Goal: Task Accomplishment & Management: Manage account settings

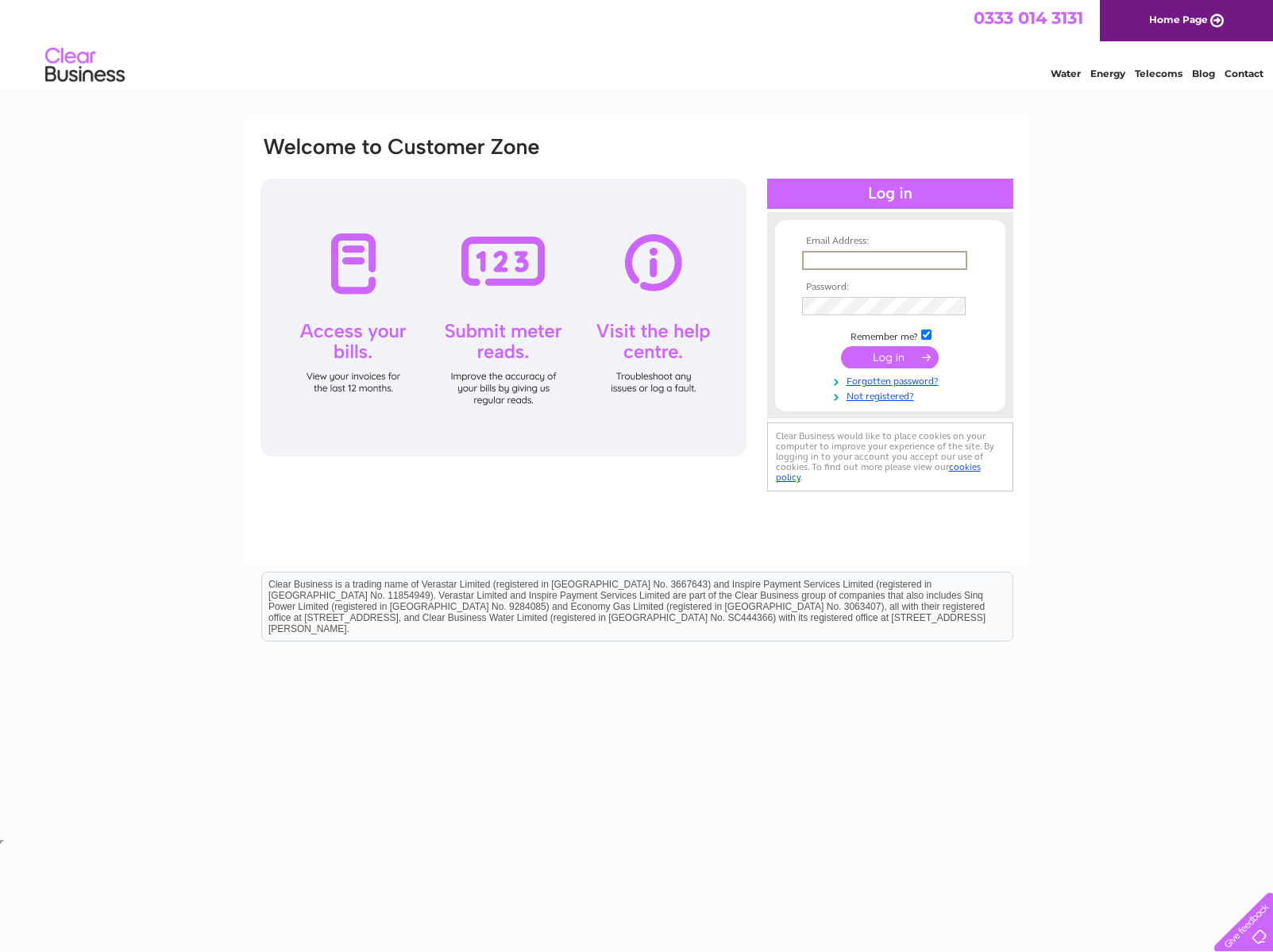
click at [913, 267] on input "text" at bounding box center [885, 260] width 165 height 19
type input "dpatcv3@gmail.com"
click at [890, 356] on input "submit" at bounding box center [889, 357] width 97 height 22
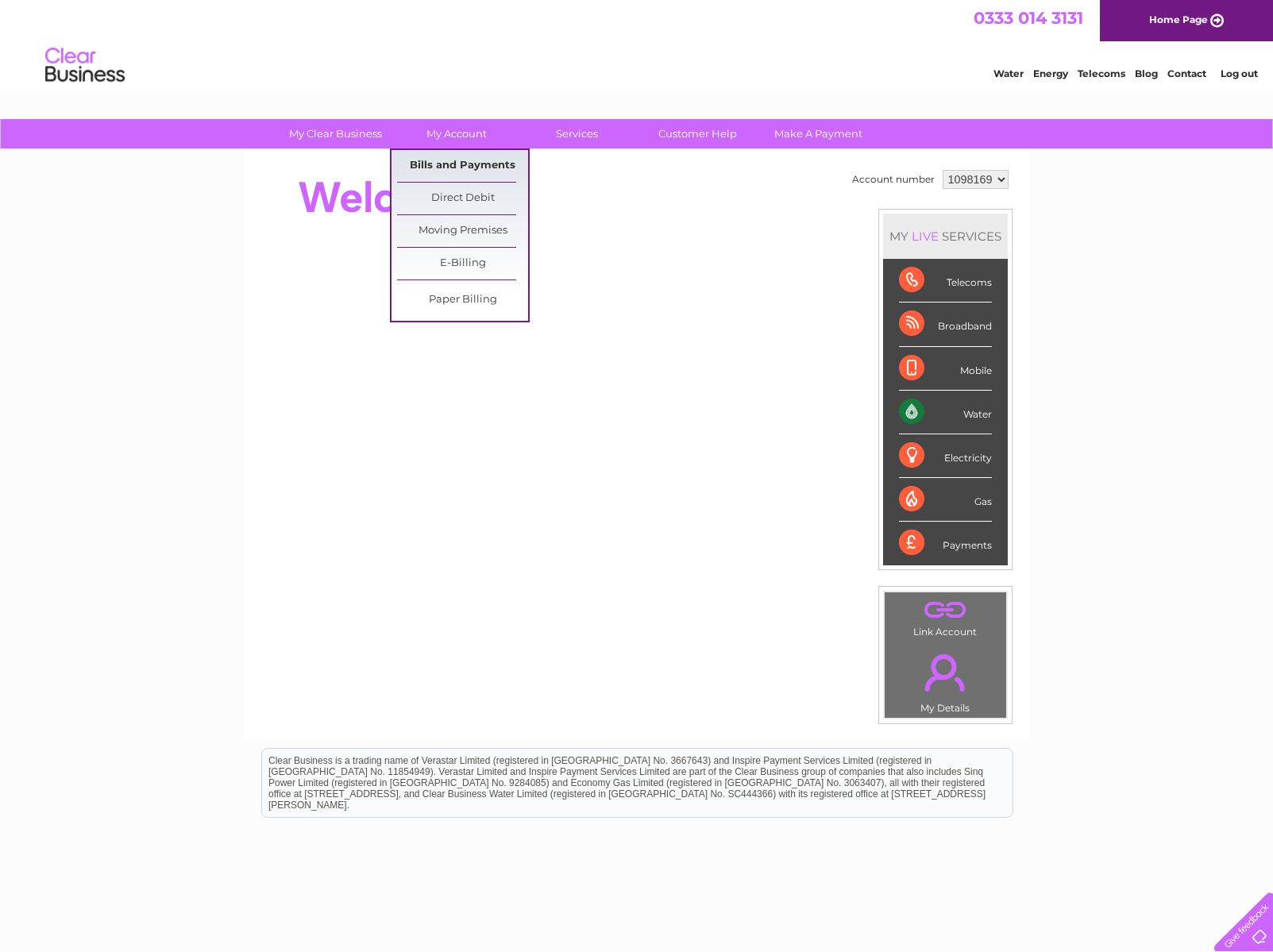
click at [466, 168] on link "Bills and Payments" at bounding box center [463, 165] width 131 height 32
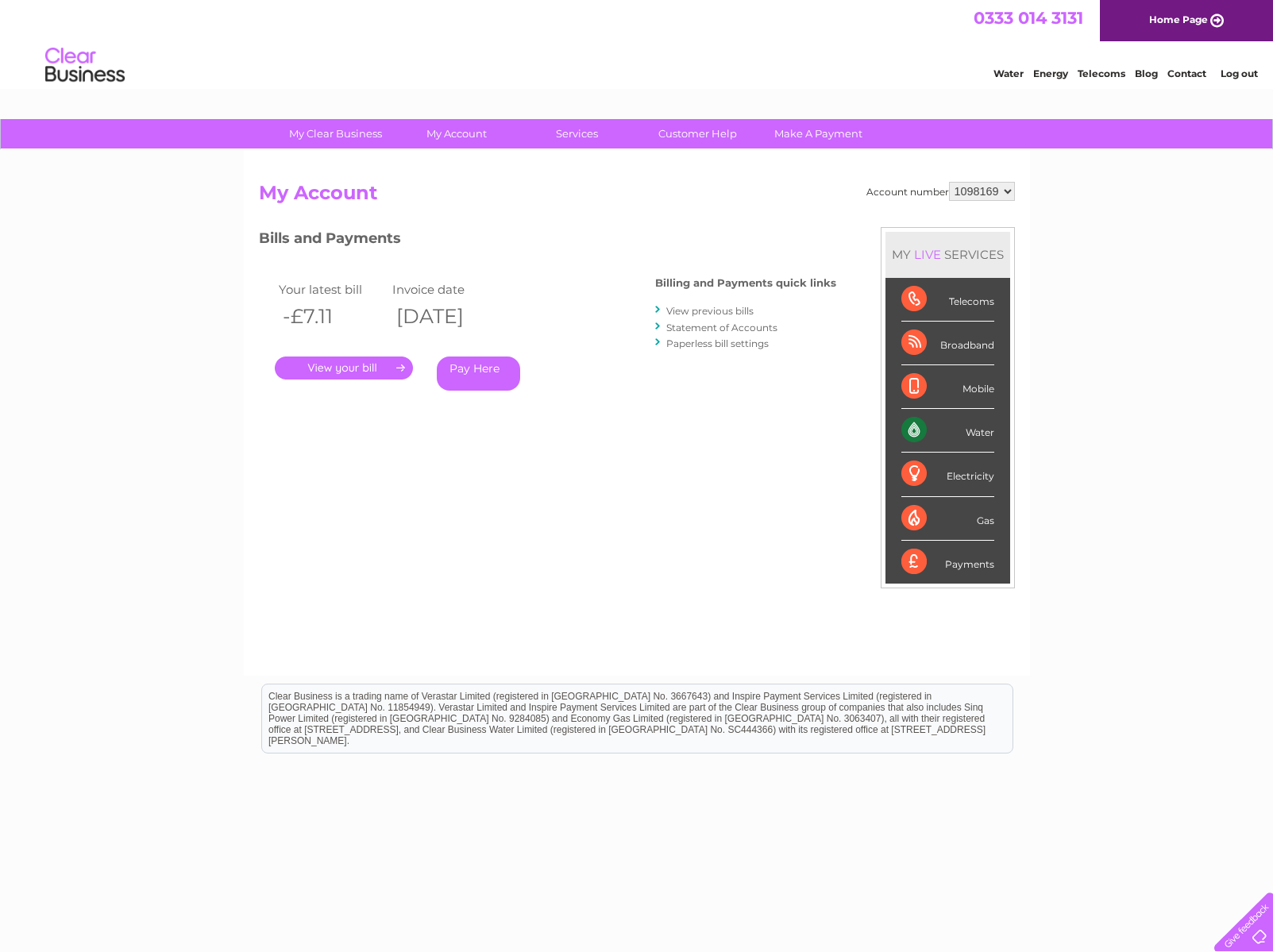
click at [1239, 73] on link "Log out" at bounding box center [1239, 73] width 38 height 12
